Goal: Task Accomplishment & Management: Use online tool/utility

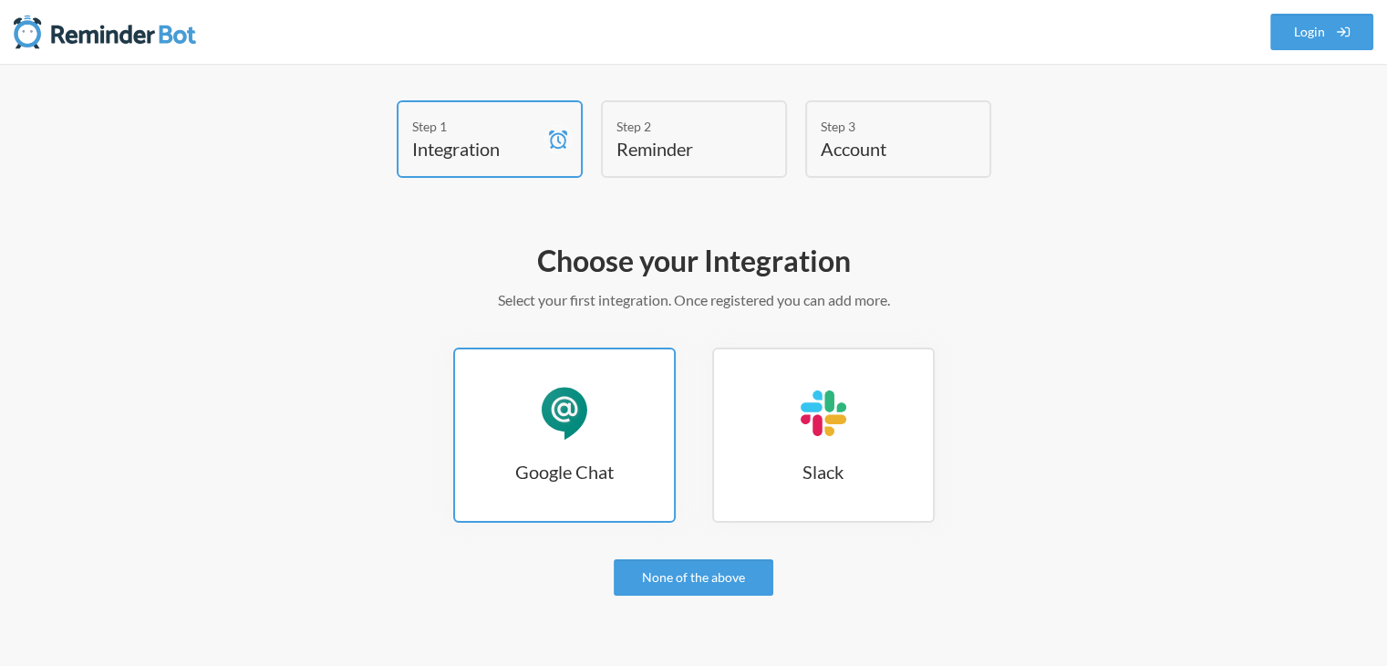
click at [569, 410] on div "Google Chat" at bounding box center [564, 413] width 55 height 55
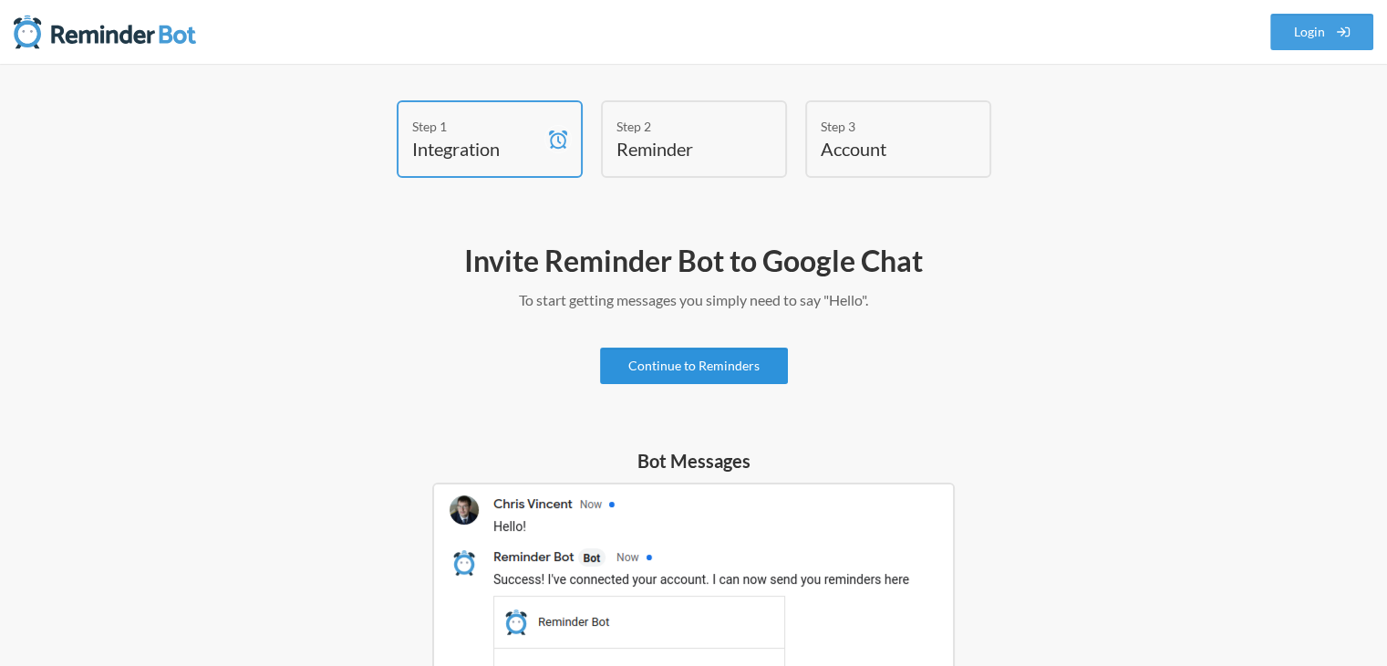
click at [738, 370] on link "Continue to Reminders" at bounding box center [694, 366] width 188 height 36
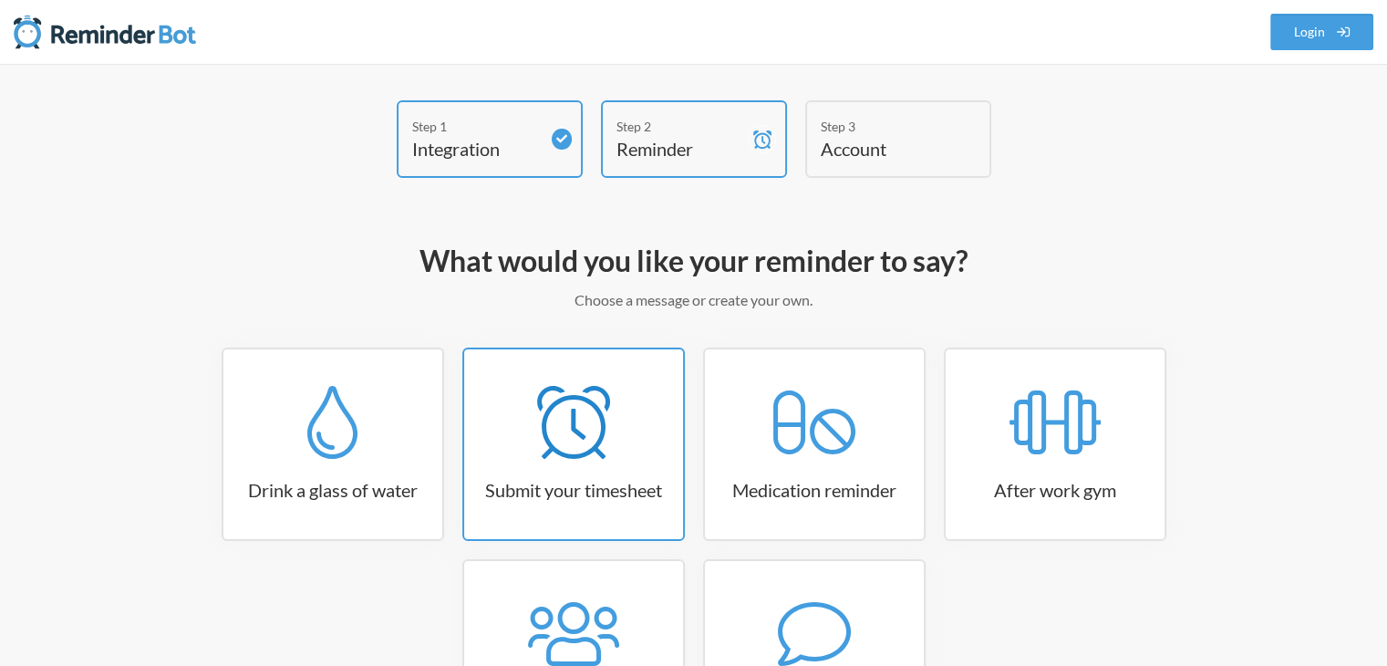
click at [603, 452] on icon at bounding box center [573, 422] width 73 height 73
select select "15:30:00"
select select "true"
select select "16:30:00"
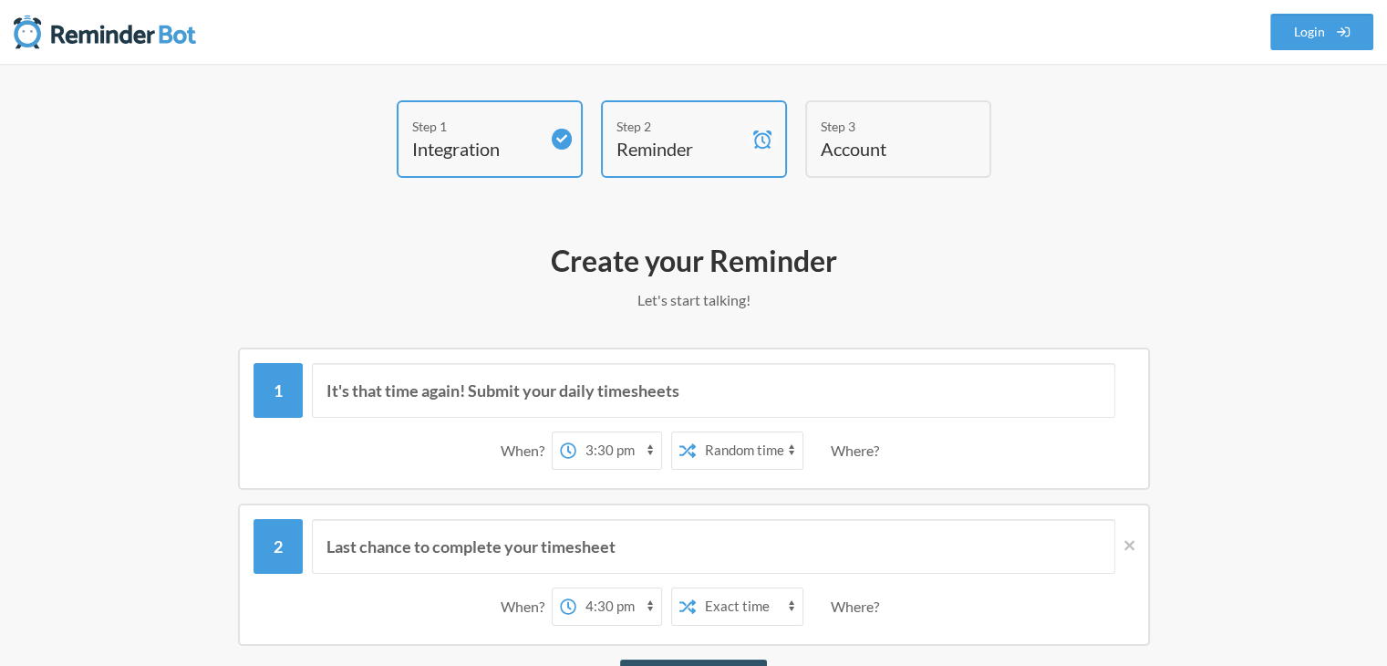
click at [611, 453] on select "12:00 am 12:15 am 12:30 am 12:45 am 1:00 am 1:15 am 1:30 am 1:45 am 2:00 am 2:1…" at bounding box center [619, 450] width 85 height 36
select select "18:00:00"
click at [577, 432] on select "12:00 am 12:15 am 12:30 am 12:45 am 1:00 am 1:15 am 1:30 am 1:45 am 2:00 am 2:1…" at bounding box center [619, 450] width 85 height 36
click at [763, 446] on select "Exact time Random time" at bounding box center [749, 450] width 107 height 36
select select "false"
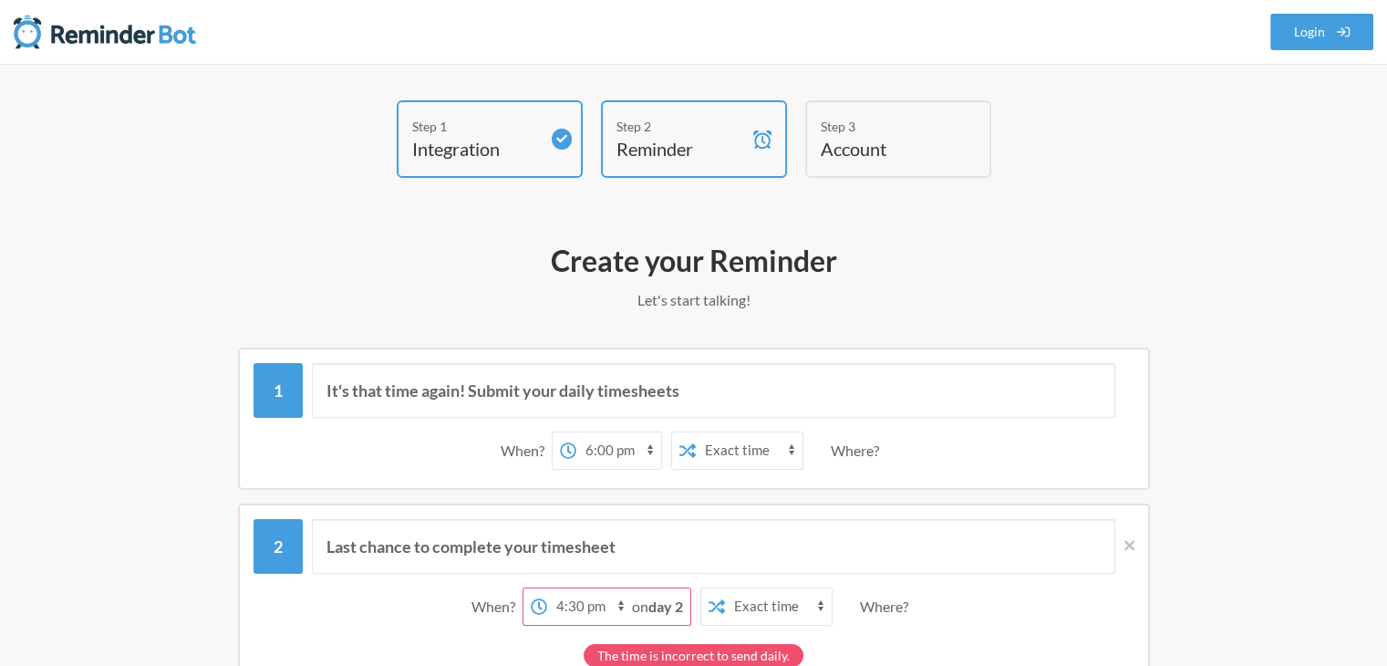
click at [696, 432] on select "Exact time Random time" at bounding box center [749, 450] width 107 height 36
click at [876, 450] on div "Where?" at bounding box center [859, 450] width 56 height 38
click at [860, 447] on div "Where?" at bounding box center [859, 450] width 56 height 38
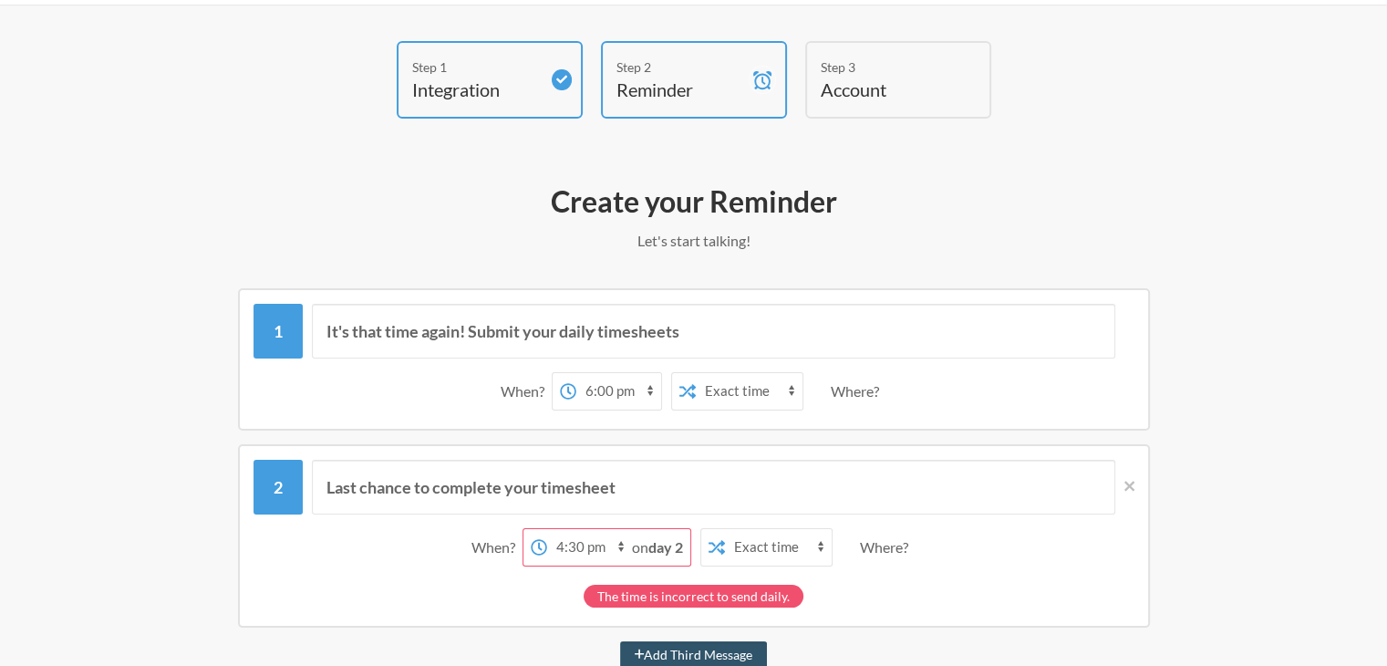
scroll to position [91, 0]
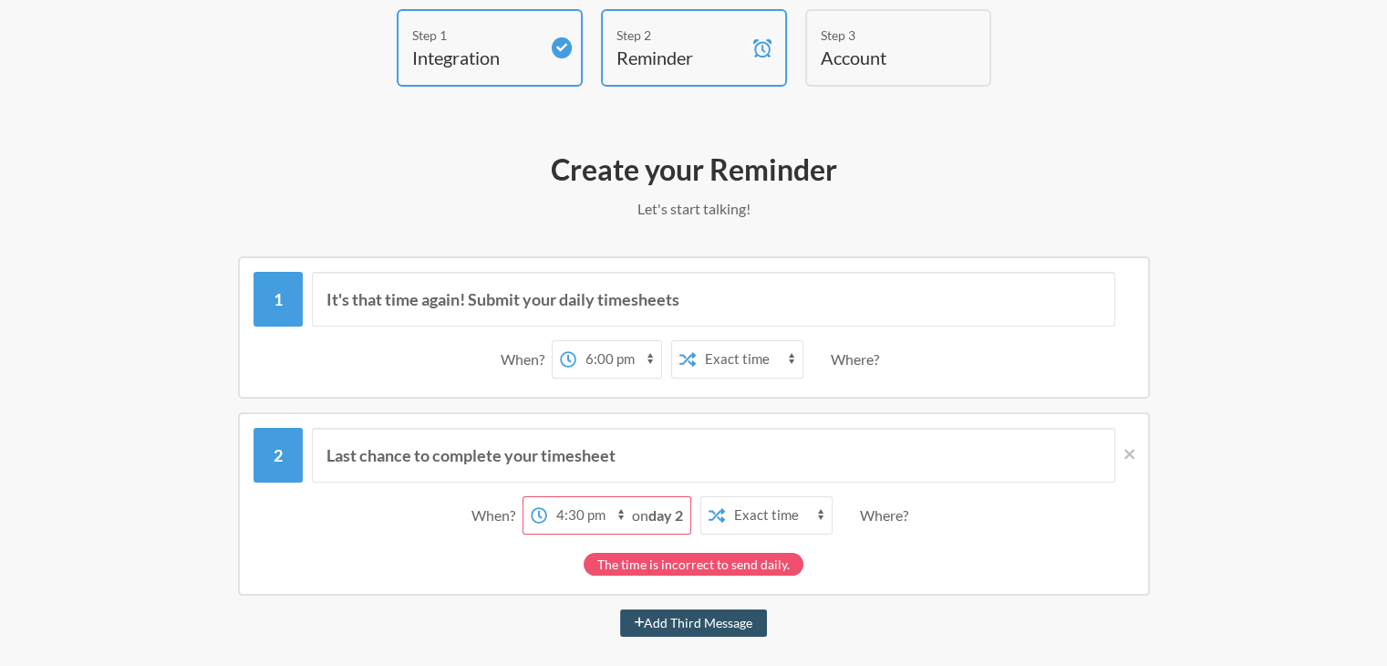
click at [667, 514] on strong "day 2" at bounding box center [666, 514] width 35 height 17
click at [602, 514] on select "12:00 am 12:15 am 12:30 am 12:45 am 1:00 am 1:15 am 1:30 am 1:45 am 2:00 am 2:1…" at bounding box center [589, 515] width 85 height 36
click at [547, 497] on select "12:00 am 12:15 am 12:30 am 12:45 am 1:00 am 1:15 am 1:30 am 1:45 am 2:00 am 2:1…" at bounding box center [589, 515] width 85 height 36
click at [653, 516] on strong "day 2" at bounding box center [666, 514] width 35 height 17
click at [618, 513] on select "12:00 am 12:15 am 12:30 am 12:45 am 1:00 am 1:15 am 1:30 am 1:45 am 2:00 am 2:1…" at bounding box center [589, 515] width 85 height 36
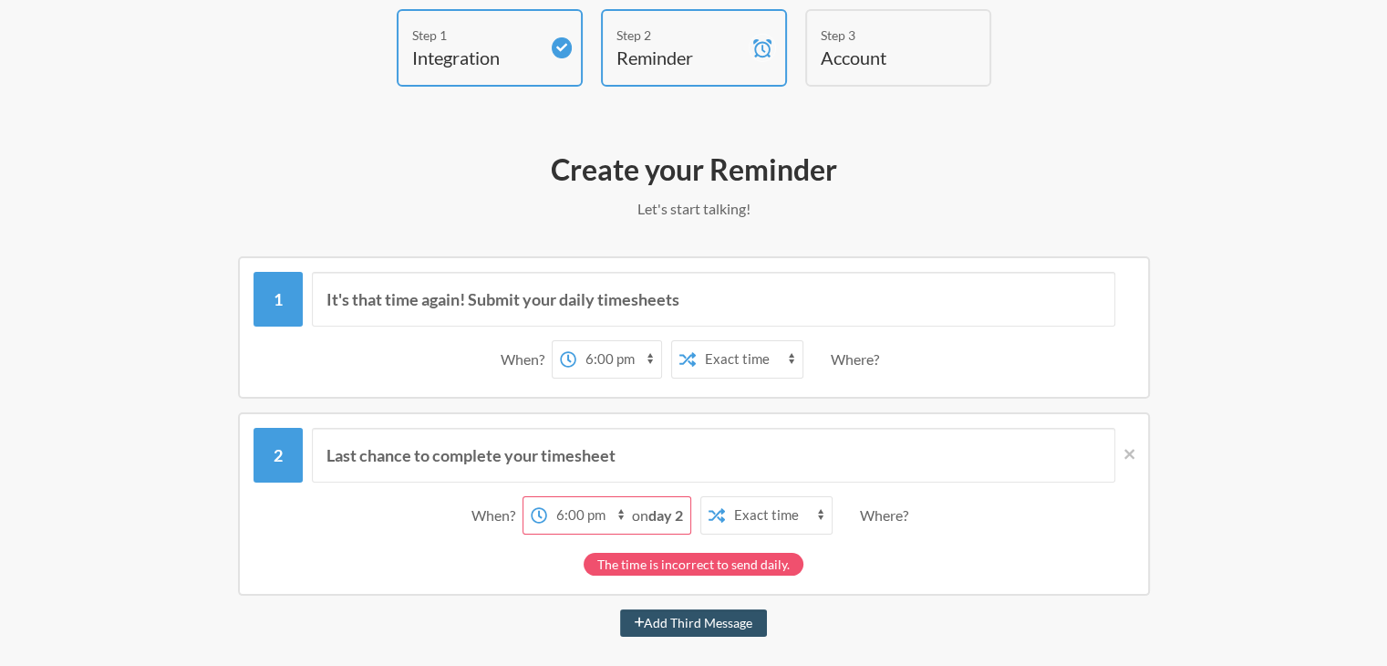
click at [677, 512] on strong "day 2" at bounding box center [666, 514] width 35 height 17
click at [615, 514] on select "12:00 am 12:15 am 12:30 am 12:45 am 1:00 am 1:15 am 1:30 am 1:45 am 2:00 am 2:1…" at bounding box center [589, 515] width 85 height 36
select select "18:15:00"
click at [576, 497] on select "12:00 am 12:15 am 12:30 am 12:45 am 1:00 am 1:15 am 1:30 am 1:45 am 2:00 am 2:1…" at bounding box center [589, 515] width 85 height 36
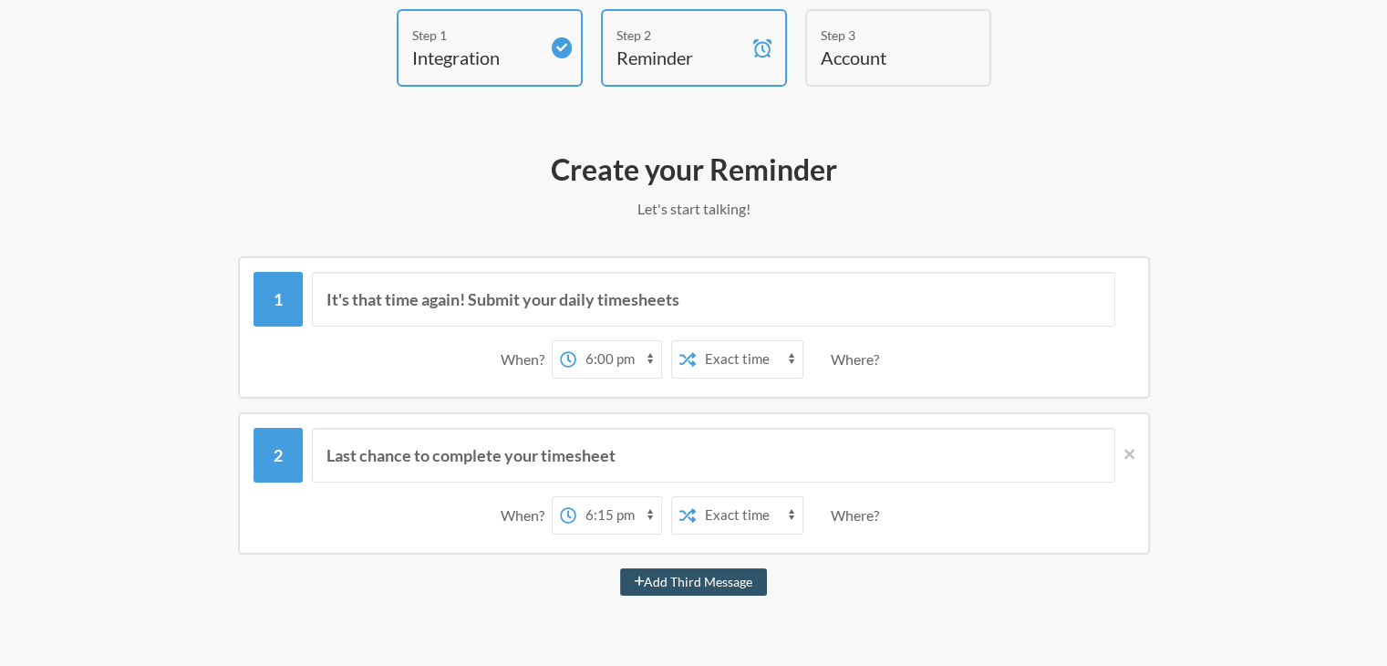
click at [865, 512] on div "Where?" at bounding box center [859, 515] width 56 height 38
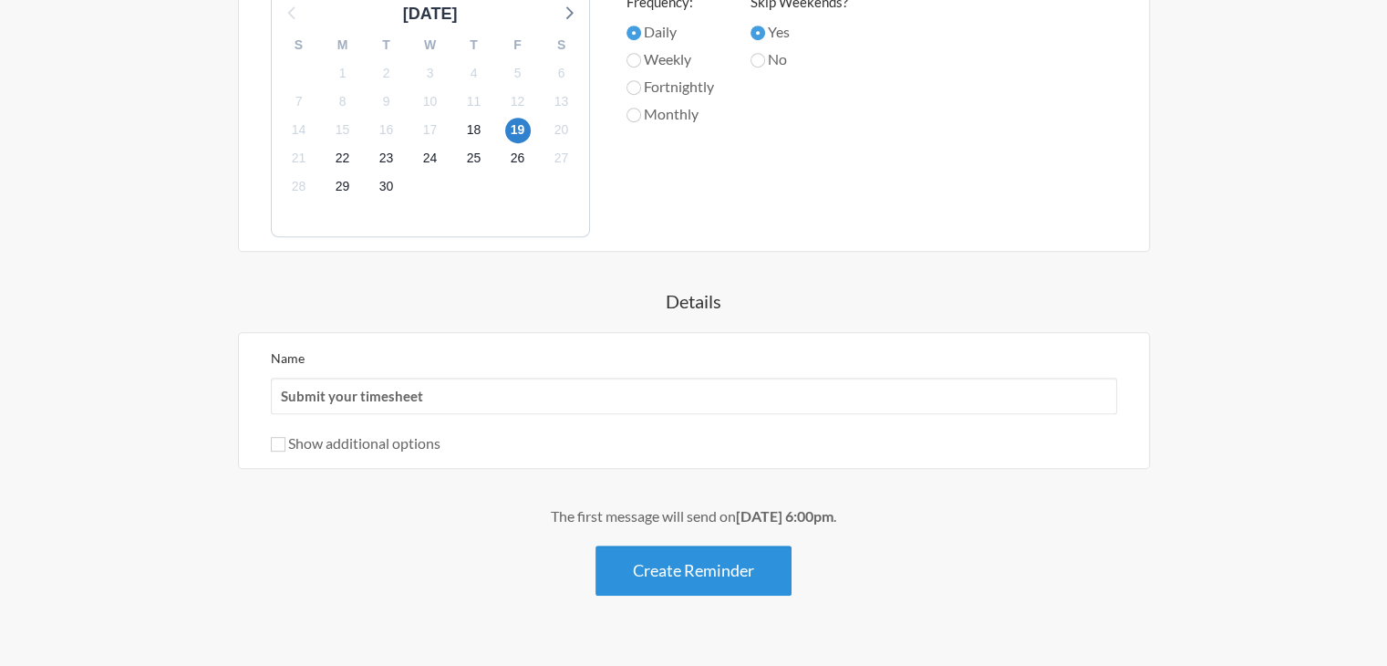
scroll to position [893, 0]
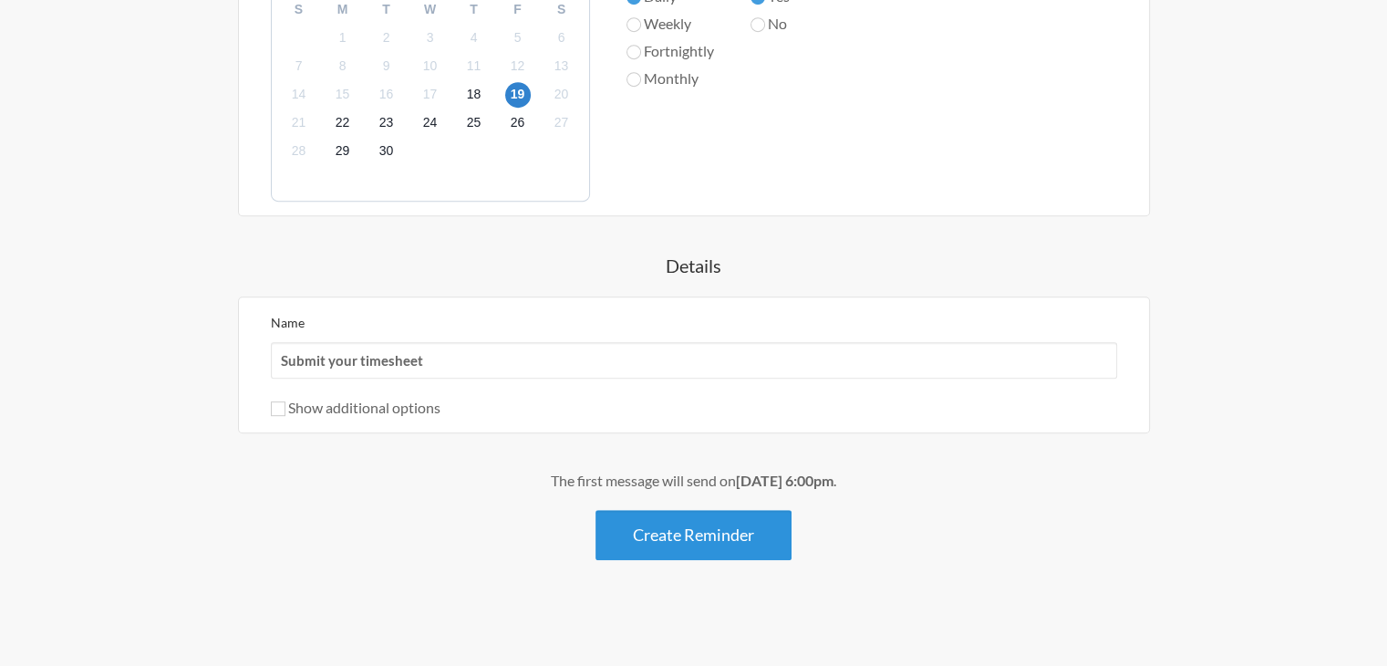
click at [711, 534] on button "Create Reminder" at bounding box center [694, 535] width 196 height 50
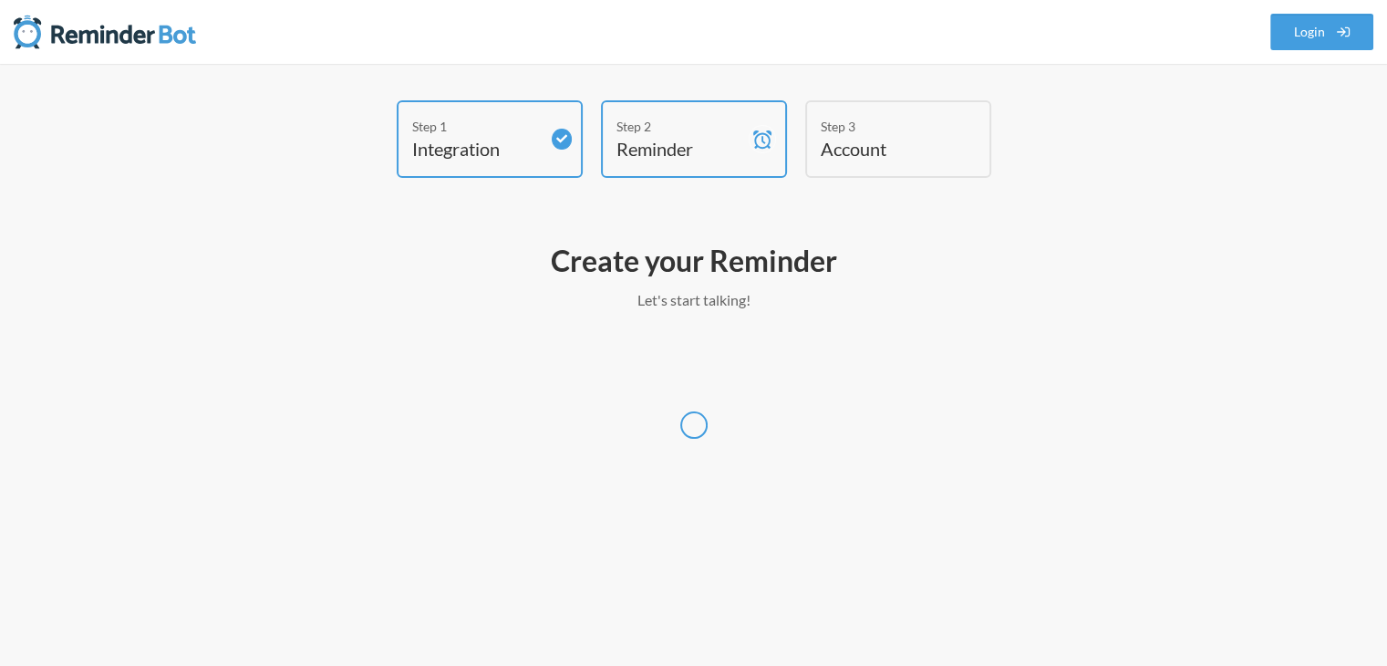
scroll to position [0, 0]
select select "UTC"
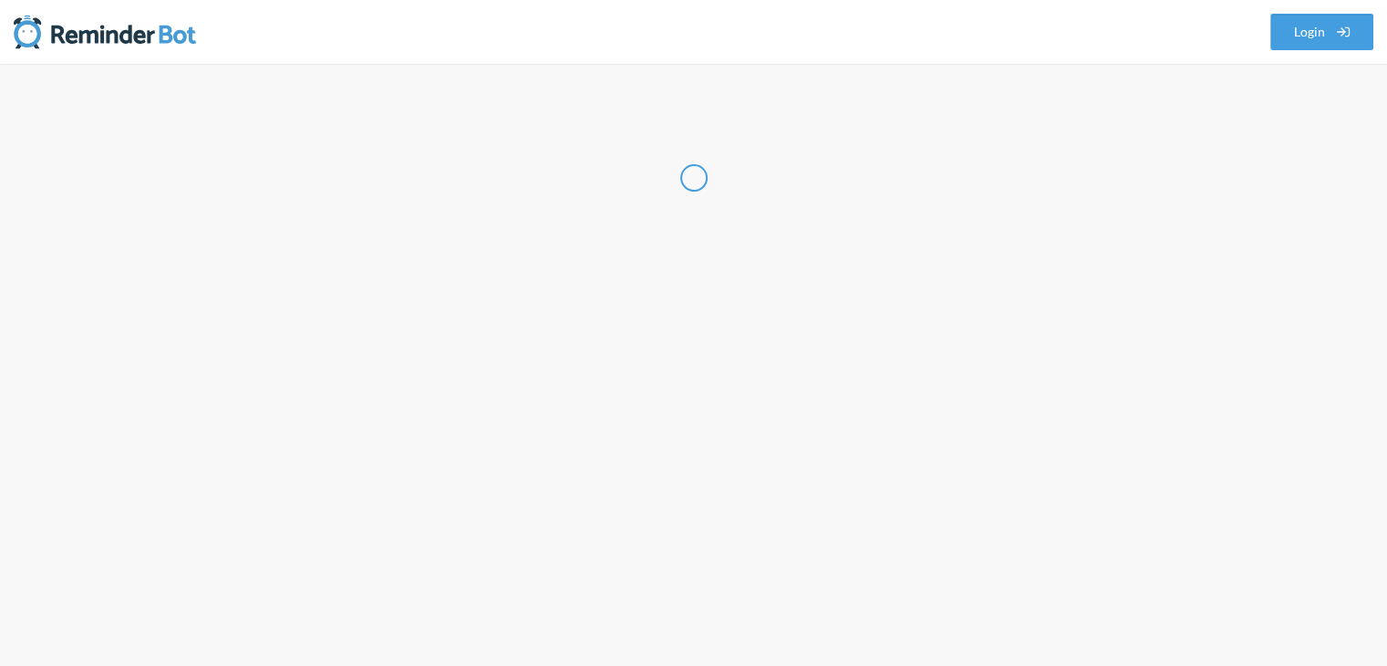
select select "IN"
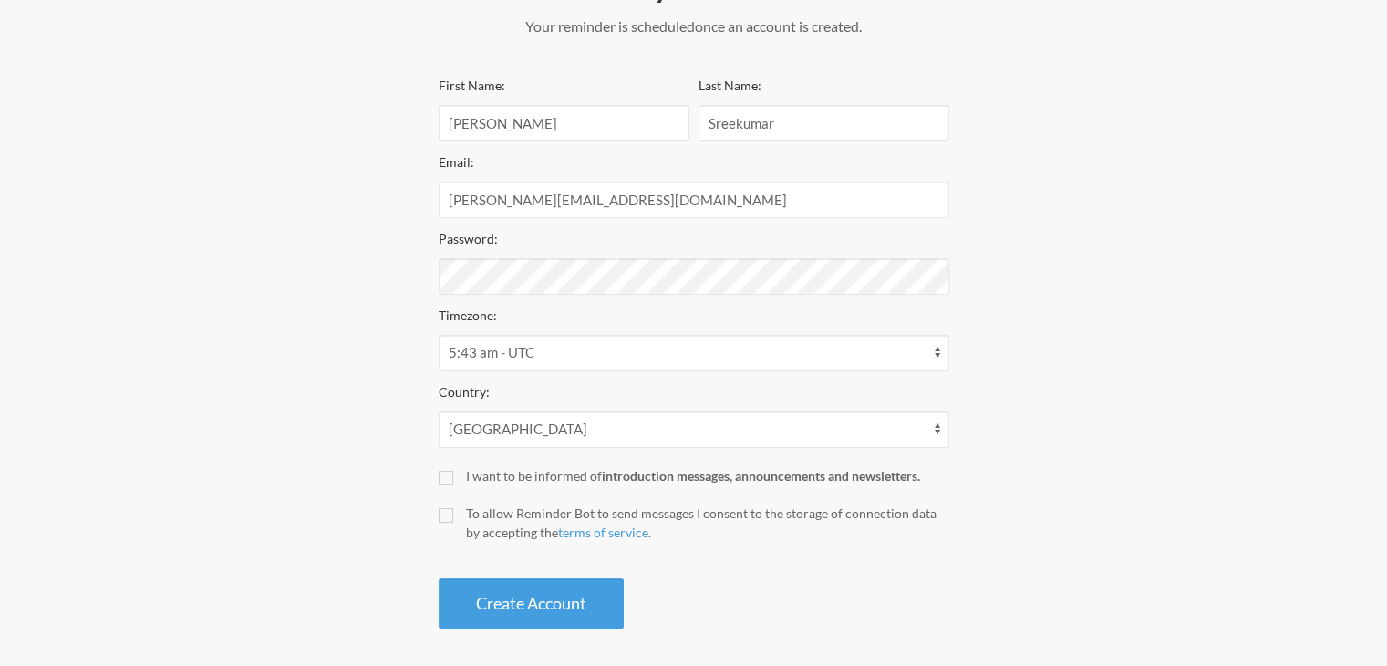
scroll to position [281, 0]
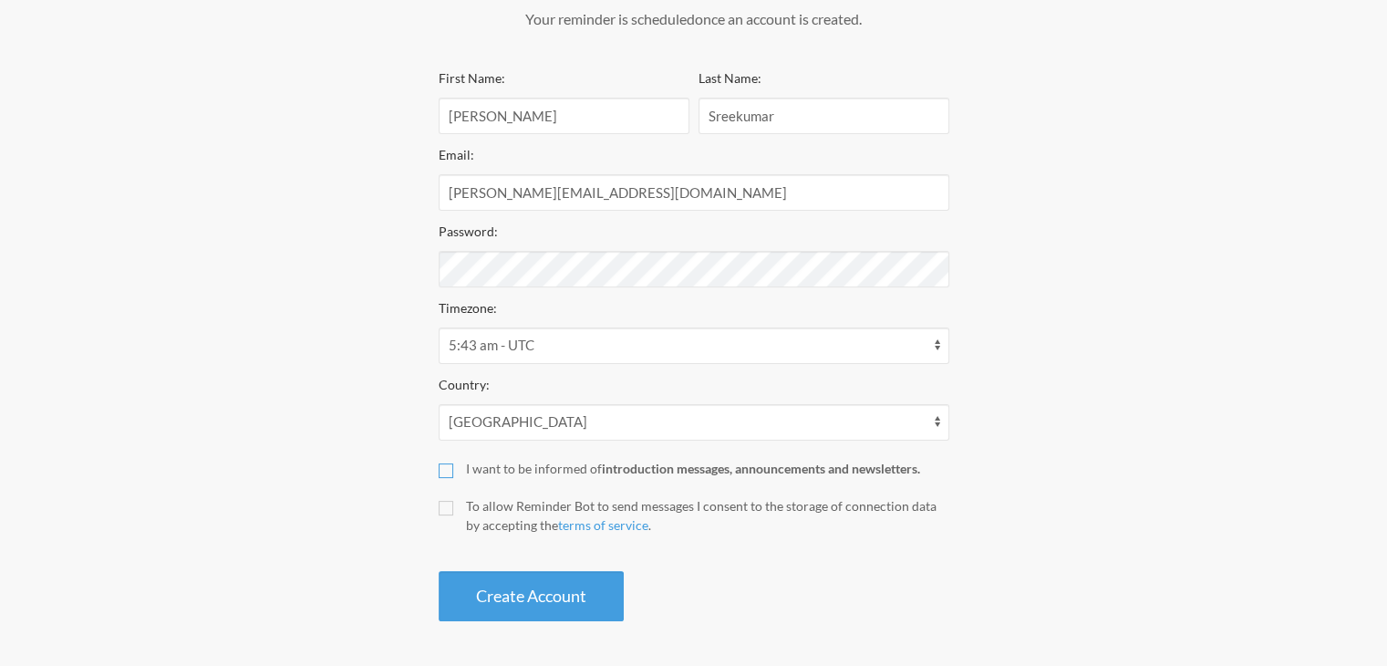
click at [449, 466] on input "I want to be informed of introduction messages, announcements and newsletters." at bounding box center [446, 470] width 15 height 15
checkbox input "true"
click at [442, 508] on input "To allow Reminder Bot to send messages I consent to the storage of connection d…" at bounding box center [446, 508] width 15 height 15
checkbox input "true"
drag, startPoint x: 581, startPoint y: 599, endPoint x: 598, endPoint y: 599, distance: 17.3
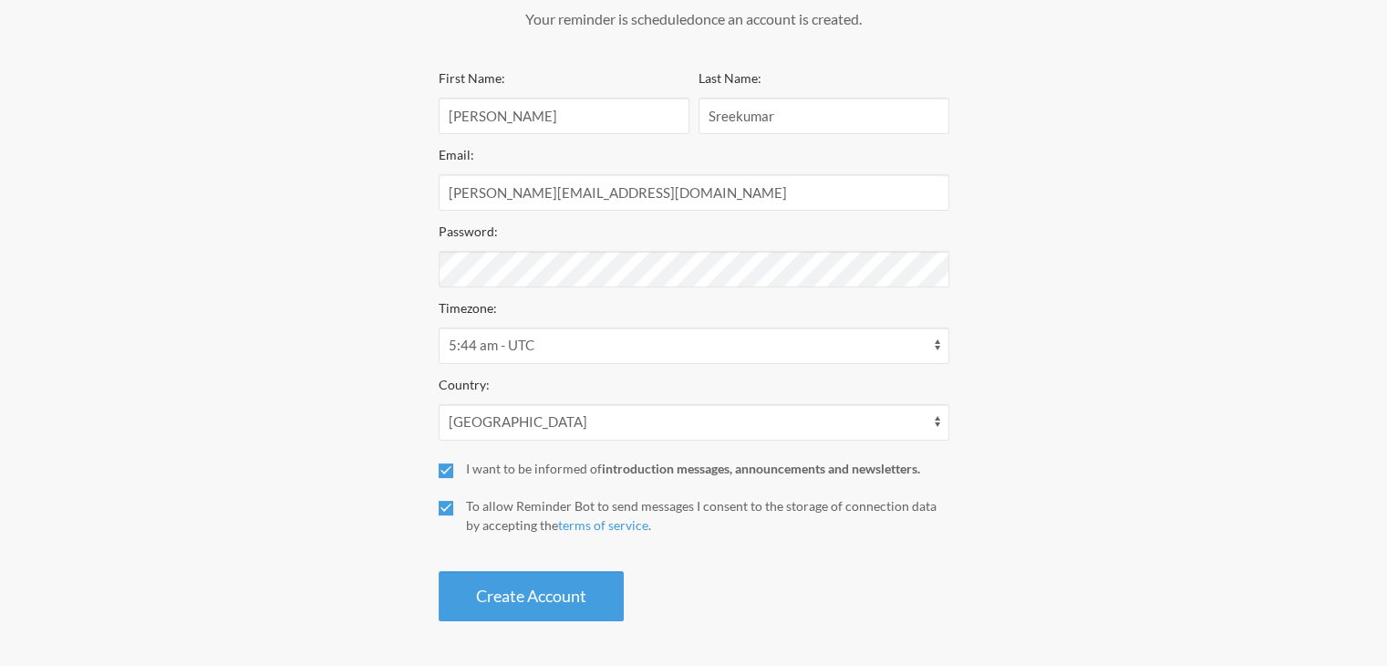
click at [580, 599] on button "Create Account" at bounding box center [531, 596] width 185 height 50
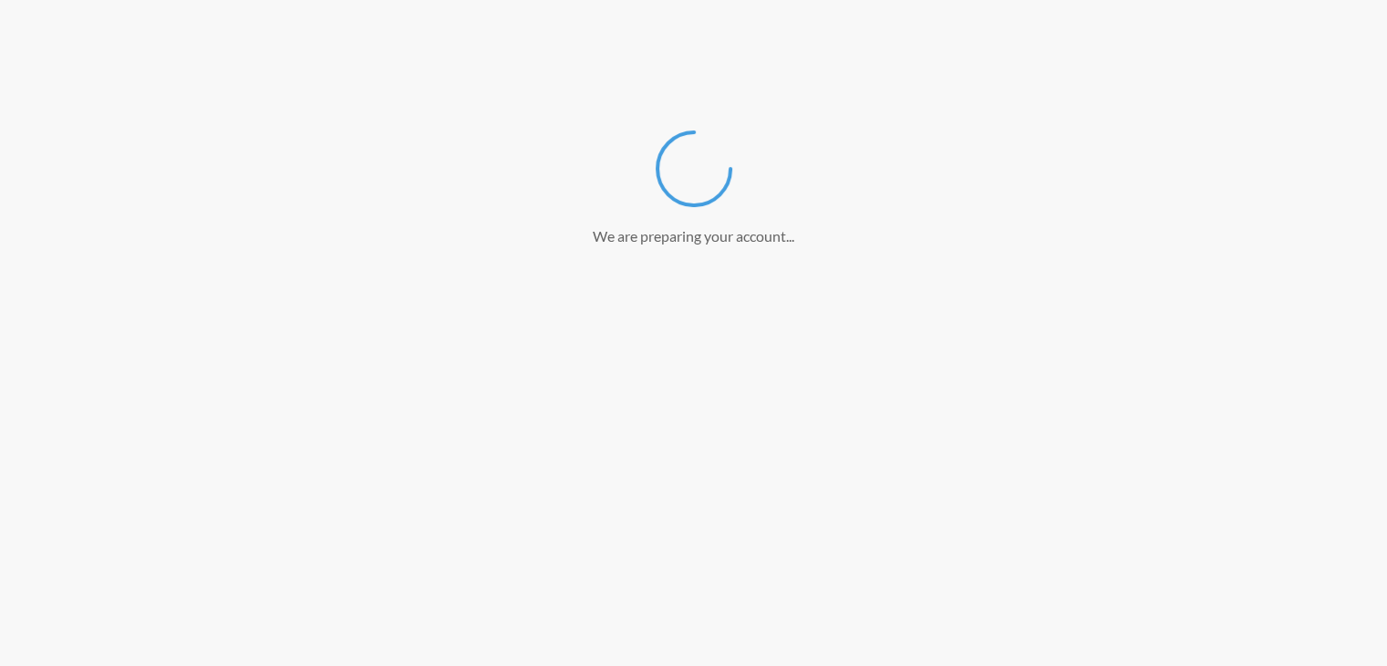
scroll to position [0, 0]
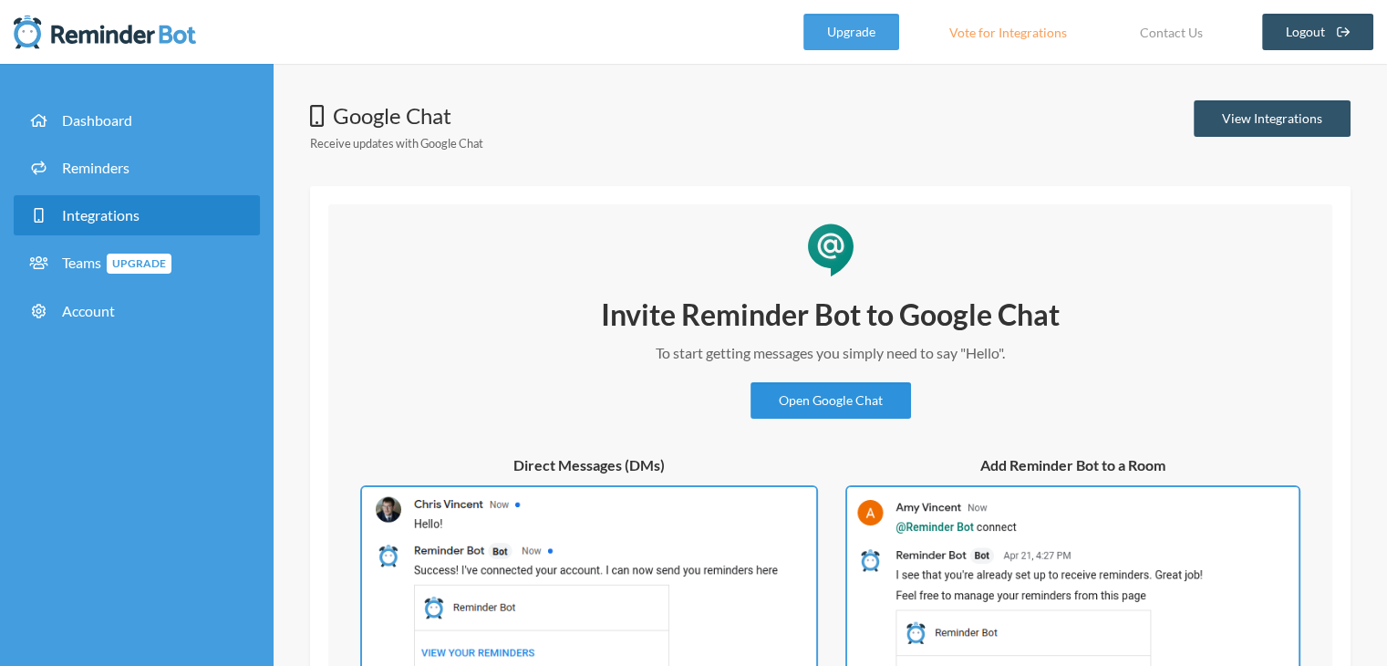
click at [862, 398] on link "Open Google Chat" at bounding box center [831, 400] width 161 height 36
click at [1252, 113] on link "View Integrations" at bounding box center [1272, 118] width 157 height 36
